Goal: Navigation & Orientation: Find specific page/section

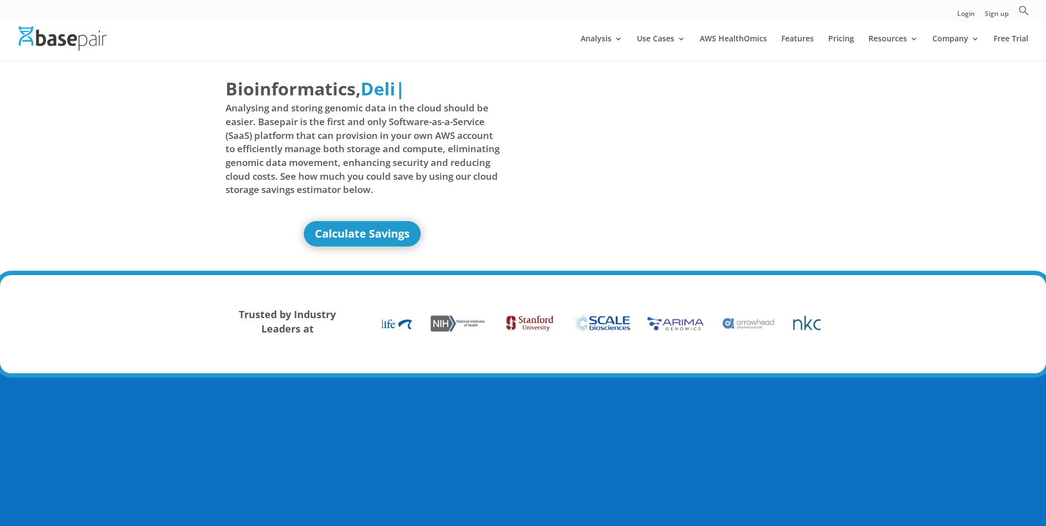
click at [527, 53] on div at bounding box center [540, 39] width 1046 height 44
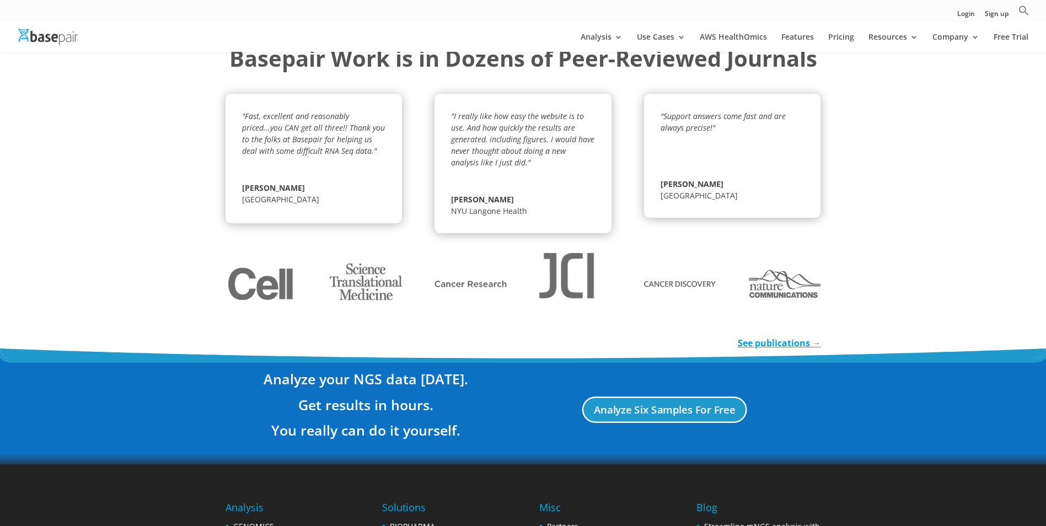
scroll to position [1950, 0]
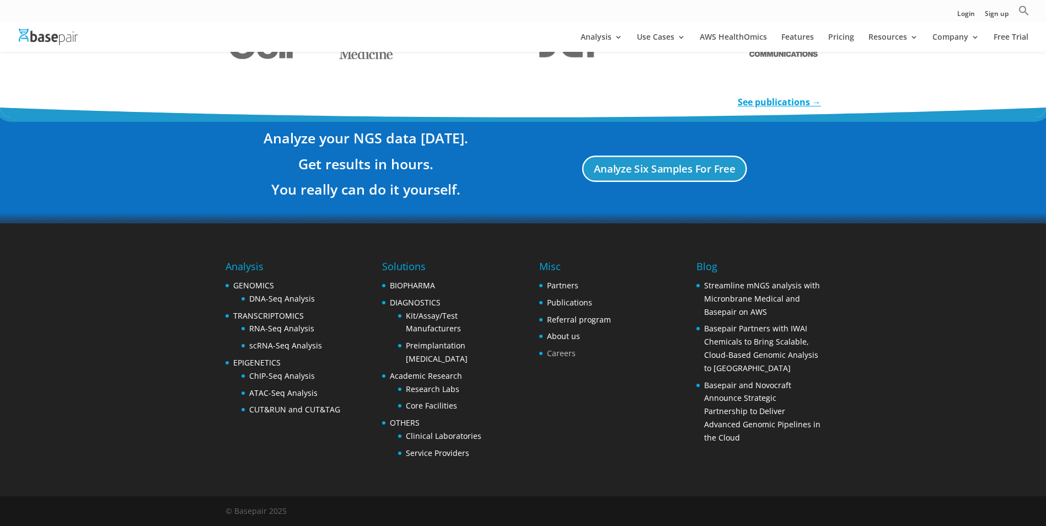
click at [568, 350] on link "Careers" at bounding box center [561, 353] width 29 height 10
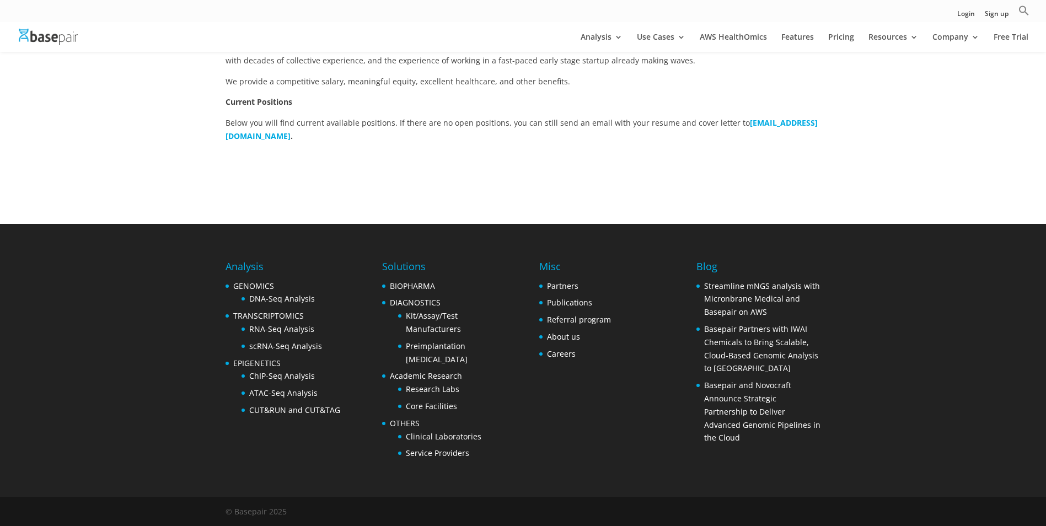
scroll to position [322, 0]
